Goal: Task Accomplishment & Management: Use online tool/utility

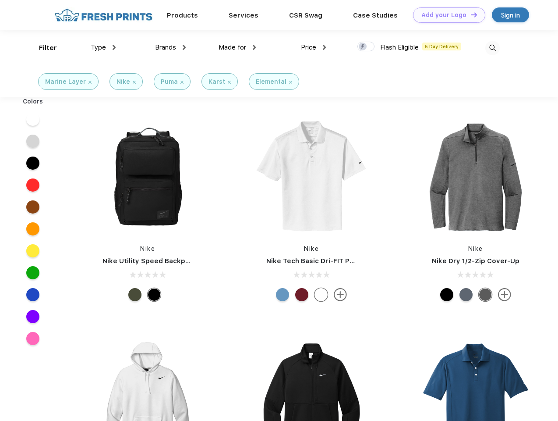
click at [446, 15] on link "Add your Logo Design Tool" at bounding box center [449, 14] width 72 height 15
click at [0, 0] on div "Design Tool" at bounding box center [0, 0] width 0 height 0
click at [470, 14] on link "Add your Logo Design Tool" at bounding box center [449, 14] width 72 height 15
click at [42, 48] on div "Filter" at bounding box center [48, 48] width 18 height 10
click at [103, 47] on span "Type" at bounding box center [98, 47] width 15 height 8
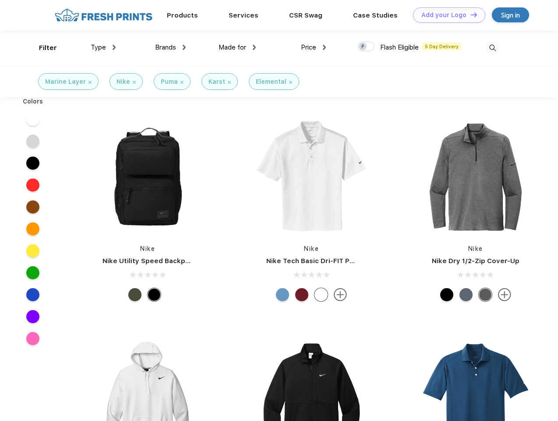
click at [170, 47] on span "Brands" at bounding box center [165, 47] width 21 height 8
click at [238, 47] on span "Made for" at bounding box center [233, 47] width 28 height 8
click at [314, 47] on span "Price" at bounding box center [308, 47] width 15 height 8
click at [366, 47] on div at bounding box center [366, 47] width 17 height 10
click at [363, 47] on input "checkbox" at bounding box center [361, 44] width 6 height 6
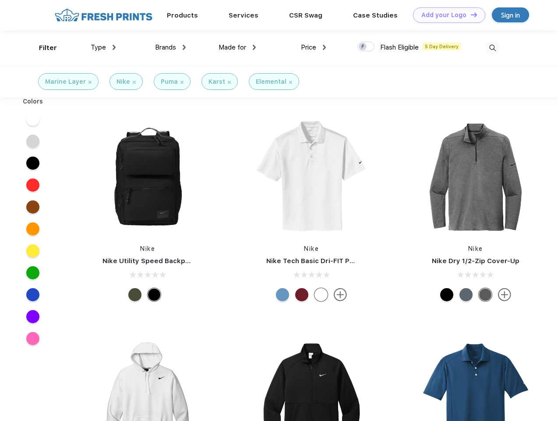
checkbox input "true"
